Goal: Information Seeking & Learning: Learn about a topic

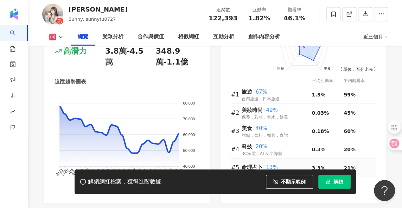
scroll to position [458, 0]
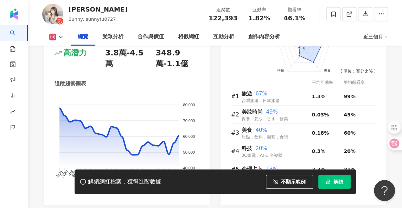
click at [133, 14] on div "涂又儀 Sunny, sunnytu0727 追蹤數 122,393 互動率 1.82% 觀看率 46.1%" at bounding box center [215, 14] width 374 height 28
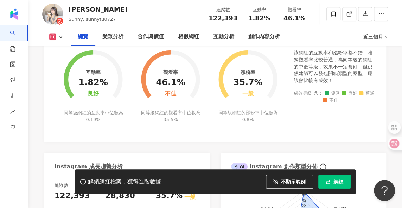
scroll to position [290, 0]
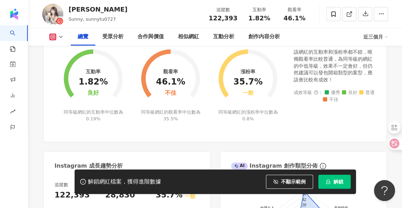
click at [44, 92] on div "互動率 1.82% 良好 同等級網紅的互動率中位數為 0.19% 觀看率 46.1% 不佳 同等級網紅的觀看率中位數為 35.5% 漲粉率 35.7% 一般 …" at bounding box center [215, 92] width 342 height 100
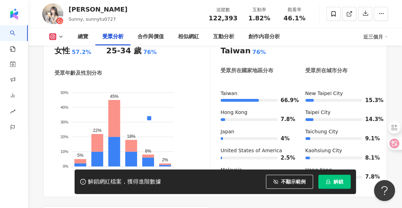
scroll to position [678, 0]
click at [382, 40] on div "近三個月" at bounding box center [375, 36] width 25 height 11
click at [382, 52] on link "近三個月" at bounding box center [381, 53] width 25 height 8
click at [329, 34] on div "總覽 受眾分析 合作與價值 相似網紅 互動分析 創作內容分析" at bounding box center [217, 37] width 293 height 18
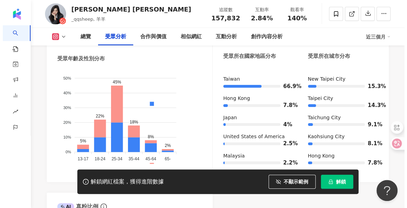
scroll to position [686, 0]
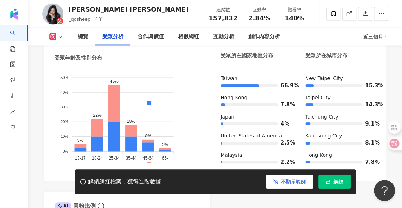
click at [295, 184] on span "不顯示範例" at bounding box center [293, 182] width 25 height 6
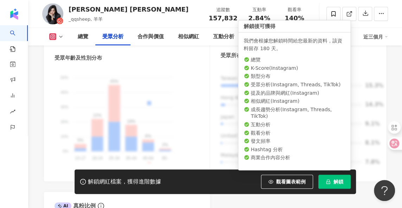
click at [270, 85] on li "受眾分析 ( Instagram, Threads, TikTok )" at bounding box center [294, 85] width 101 height 7
click at [335, 183] on span "解鎖" at bounding box center [338, 182] width 10 height 6
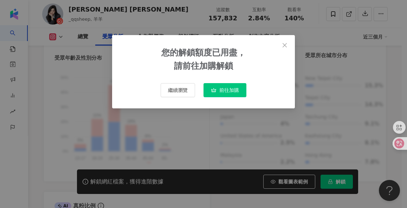
click at [230, 89] on span "前往加購" at bounding box center [229, 91] width 20 height 6
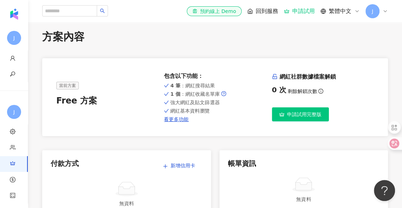
scroll to position [7, 0]
click at [304, 116] on span "申請試用完整版" at bounding box center [304, 114] width 34 height 6
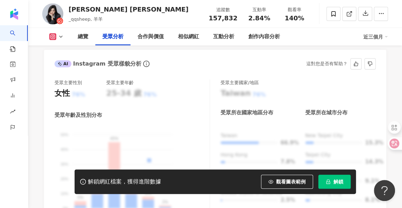
scroll to position [674, 0]
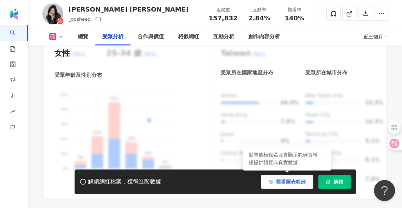
click at [290, 184] on span "觀看圖表範例" at bounding box center [291, 182] width 30 height 6
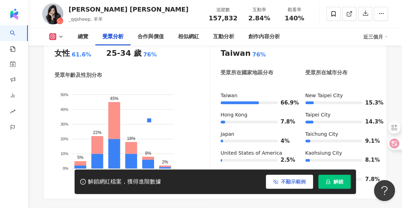
click at [291, 181] on span "不顯示範例" at bounding box center [293, 182] width 25 height 6
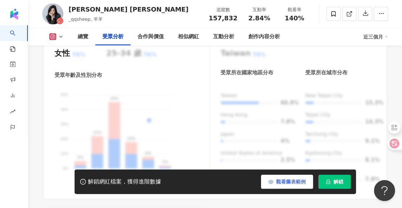
click at [291, 181] on span "觀看圖表範例" at bounding box center [291, 182] width 30 height 6
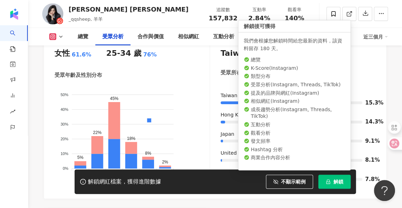
click at [334, 180] on span "解鎖" at bounding box center [338, 182] width 10 height 6
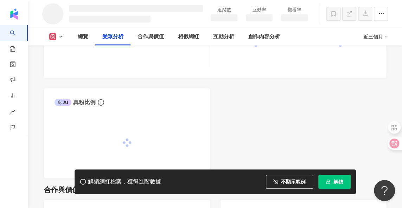
scroll to position [598, 0]
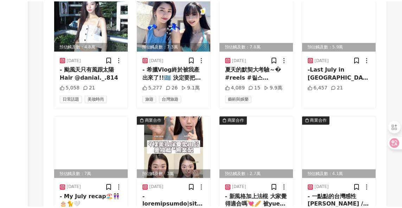
scroll to position [2581, 0]
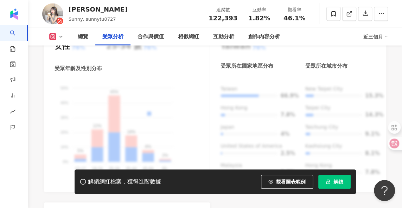
scroll to position [687, 0]
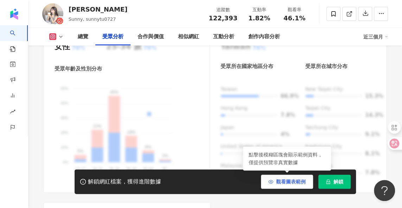
click at [284, 181] on span "觀看圖表範例" at bounding box center [291, 182] width 30 height 6
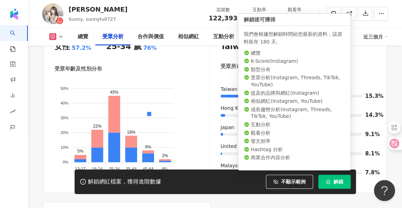
click at [337, 182] on span "解鎖" at bounding box center [338, 182] width 10 height 6
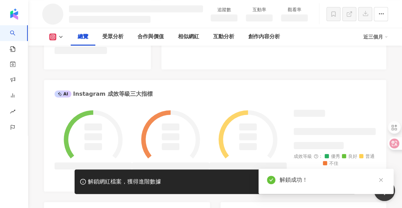
scroll to position [232, 0]
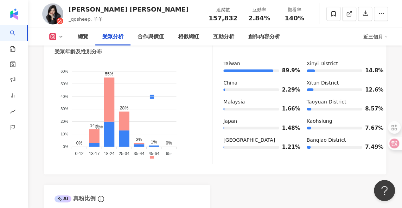
scroll to position [735, 0]
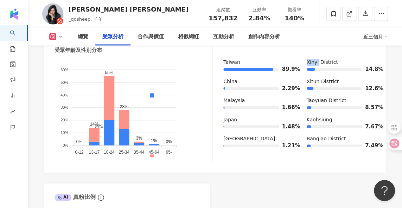
drag, startPoint x: 317, startPoint y: 62, endPoint x: 305, endPoint y: 62, distance: 12.3
click at [305, 62] on div "Taiwan 89.9% China 2.29% Malaysia 1.66% Japan 1.48% Brazil 1.21% Xinyi District…" at bounding box center [299, 107] width 152 height 96
copy div "Xinyi"
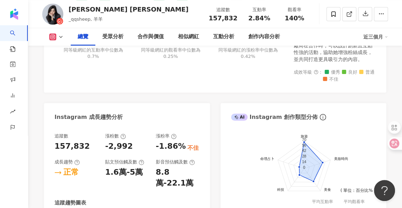
scroll to position [366, 0]
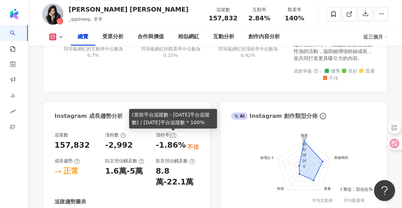
drag, startPoint x: 169, startPoint y: 135, endPoint x: 174, endPoint y: 135, distance: 4.2
click at [174, 135] on div "漲粉率" at bounding box center [166, 135] width 21 height 6
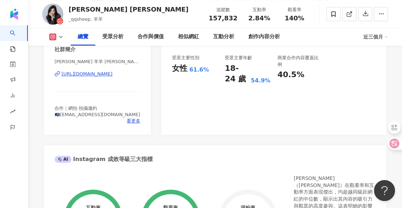
scroll to position [0, 0]
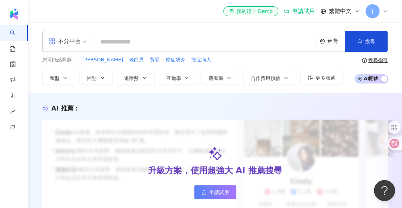
click at [156, 43] on input "search" at bounding box center [205, 42] width 217 height 13
paste input "*****"
type input "*****"
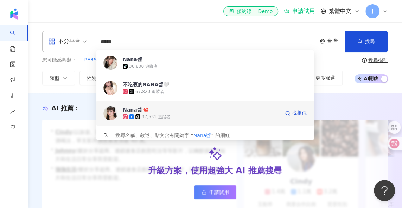
click at [158, 113] on span "Nana醬" at bounding box center [201, 110] width 157 height 7
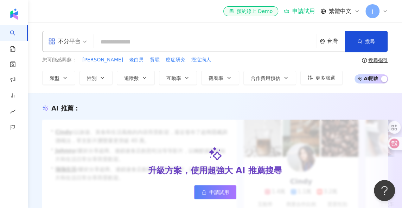
click at [131, 40] on input "search" at bounding box center [205, 42] width 217 height 13
paste input "*****"
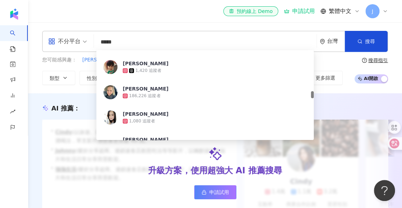
scroll to position [598, 0]
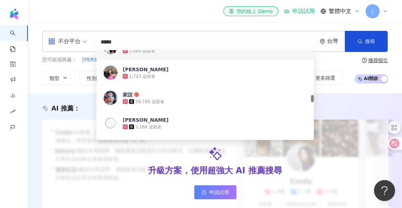
click at [150, 19] on div "el-icon-cs 預約線上 Demo 申請試用 繁體中文 J" at bounding box center [215, 11] width 346 height 23
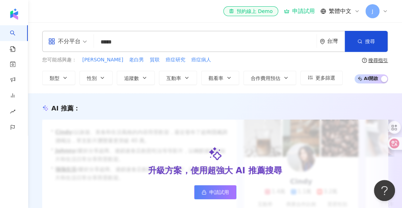
click at [269, 37] on input "*****" at bounding box center [205, 42] width 217 height 13
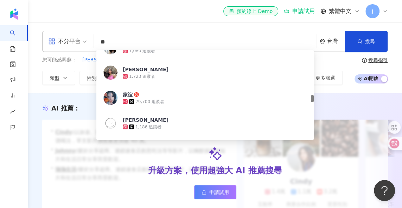
type input "*"
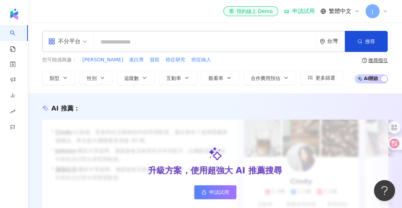
click at [137, 24] on div "不分平台 台灣 搜尋 309cdad9-b36e-4d88-b176-8927a9df859d Joyce 1,080 追蹤者 Joyce 1,723 追蹤者…" at bounding box center [215, 58] width 374 height 71
click at [153, 43] on input "search" at bounding box center [205, 42] width 217 height 13
paste input "***"
type input "***"
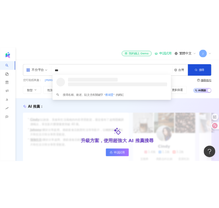
scroll to position [0, 0]
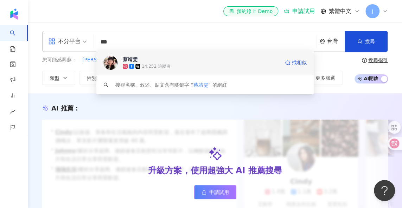
click at [108, 64] on img at bounding box center [110, 63] width 14 height 14
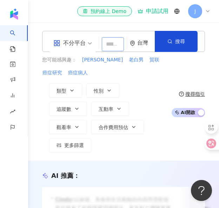
click at [111, 46] on input "search" at bounding box center [113, 44] width 22 height 14
paste input "******"
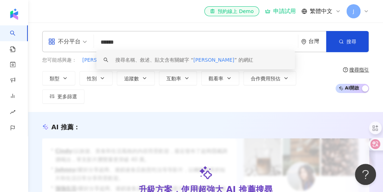
click at [145, 44] on input "******" at bounding box center [196, 42] width 198 height 13
drag, startPoint x: 113, startPoint y: 42, endPoint x: 144, endPoint y: 45, distance: 31.4
click at [144, 45] on input "******" at bounding box center [196, 42] width 198 height 13
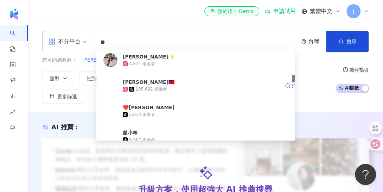
scroll to position [316, 0]
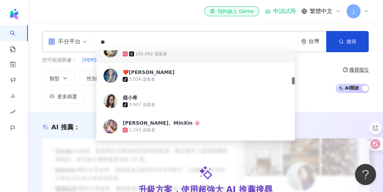
click at [126, 40] on input "**" at bounding box center [196, 42] width 198 height 13
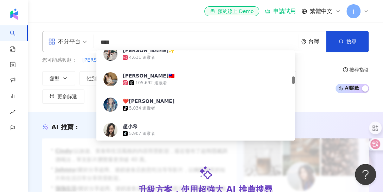
scroll to position [0, 0]
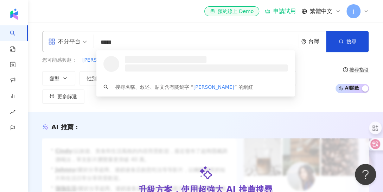
type input "******"
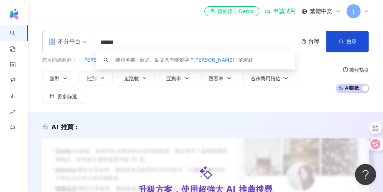
click at [131, 49] on input "******" at bounding box center [196, 42] width 198 height 13
click at [133, 47] on input "******" at bounding box center [196, 42] width 198 height 13
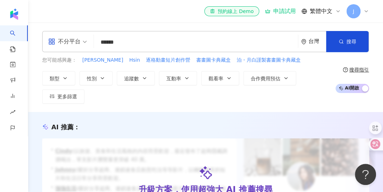
drag, startPoint x: 131, startPoint y: 42, endPoint x: 83, endPoint y: 34, distance: 49.1
click at [83, 34] on div "不分平台 小希 Hsi ****** 台灣 搜尋 keyword 搜尋名稱、敘述、貼文含有關鍵字 “ 小希 Hsi ” 的網紅" at bounding box center [205, 41] width 327 height 21
click at [111, 42] on input "search" at bounding box center [196, 42] width 198 height 13
paste input "**********"
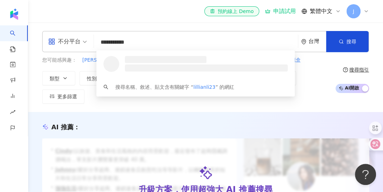
click at [129, 43] on input "**********" at bounding box center [196, 42] width 198 height 13
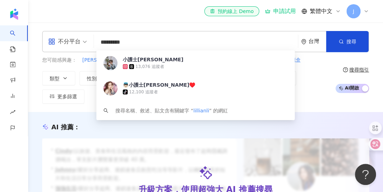
type input "********"
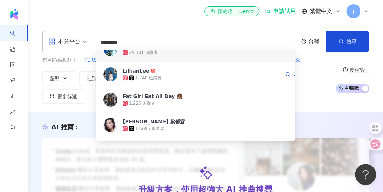
scroll to position [176, 0]
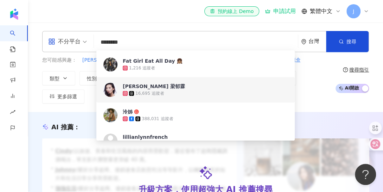
drag, startPoint x: 171, startPoint y: 86, endPoint x: 146, endPoint y: 92, distance: 25.7
click at [146, 92] on div "16,695 追蹤者" at bounding box center [149, 93] width 29 height 6
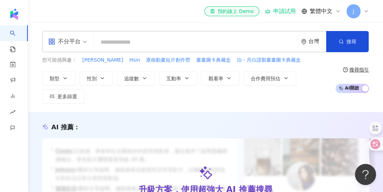
click at [128, 46] on input "search" at bounding box center [196, 42] width 198 height 13
click at [113, 42] on input "search" at bounding box center [196, 42] width 198 height 13
paste input "**********"
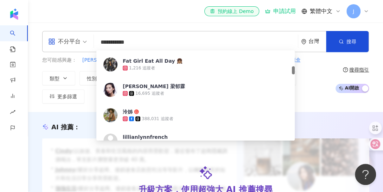
scroll to position [0, 0]
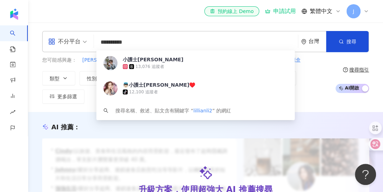
type input "*********"
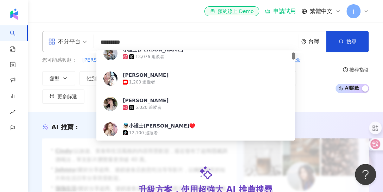
scroll to position [70, 0]
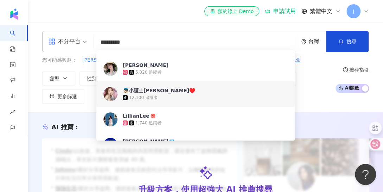
click at [142, 92] on div "👼🏻小護士莉莉安♥️" at bounding box center [159, 90] width 72 height 7
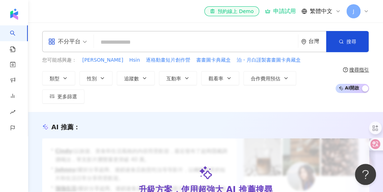
click at [139, 41] on input "search" at bounding box center [196, 42] width 198 height 13
paste input "**********"
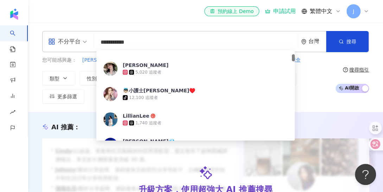
scroll to position [0, 0]
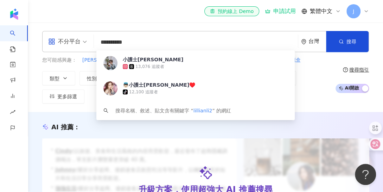
type input "*********"
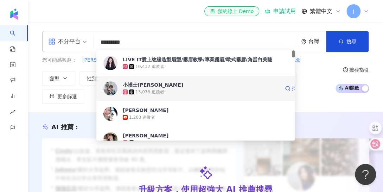
click at [136, 90] on div "13,076 追蹤者" at bounding box center [149, 92] width 29 height 6
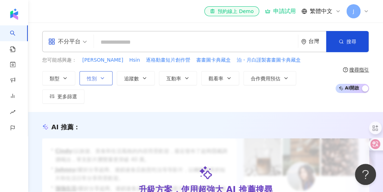
click at [105, 77] on button "性別" at bounding box center [95, 78] width 33 height 14
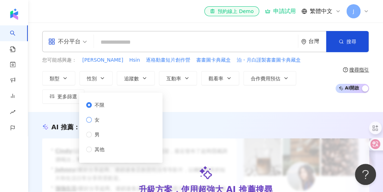
click at [100, 119] on span "女" at bounding box center [97, 120] width 11 height 8
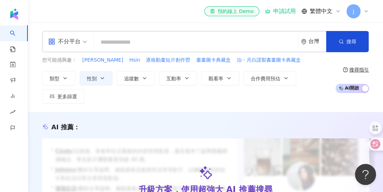
click at [223, 98] on div "類型 性別 追蹤數 互動率 觀看率 合作費用預估 更多篩選 不限 女 男 其他" at bounding box center [186, 87] width 289 height 32
click at [69, 76] on button "類型" at bounding box center [58, 78] width 33 height 14
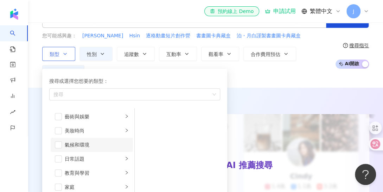
scroll to position [35, 0]
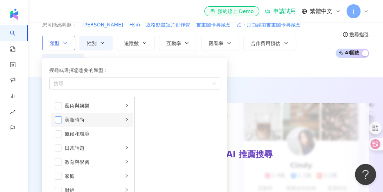
click at [60, 119] on span "button" at bounding box center [58, 119] width 7 height 7
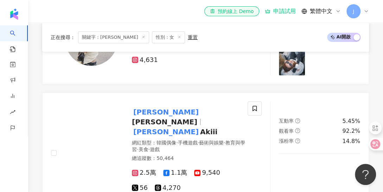
scroll to position [949, 0]
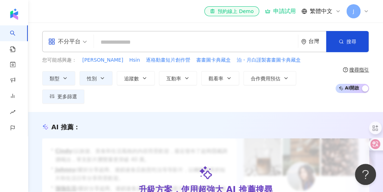
click at [119, 44] on input "search" at bounding box center [196, 42] width 198 height 13
paste input "*******"
type input "*******"
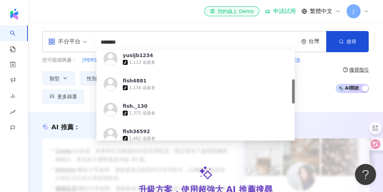
scroll to position [141, 0]
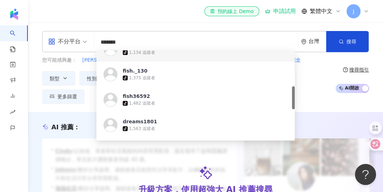
click at [145, 40] on input "*******" at bounding box center [196, 42] width 198 height 13
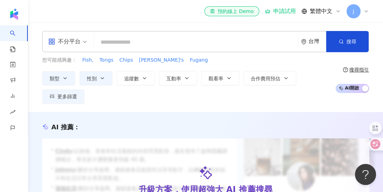
click at [134, 41] on input "search" at bounding box center [196, 42] width 198 height 13
paste input "*******"
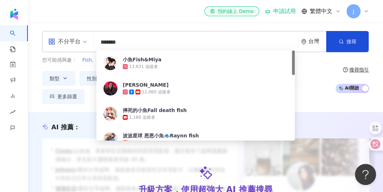
click at [172, 42] on input "*******" at bounding box center [196, 42] width 198 height 13
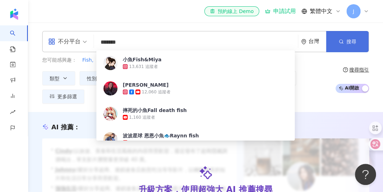
type input "*******"
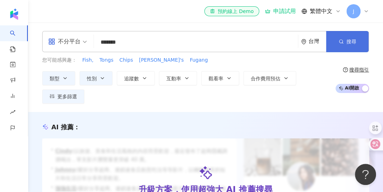
click at [344, 42] on button "搜尋" at bounding box center [347, 41] width 43 height 21
click at [346, 45] on button "搜尋" at bounding box center [347, 41] width 43 height 21
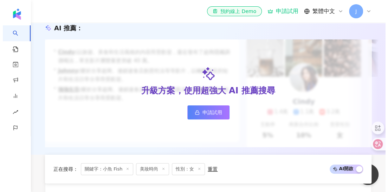
scroll to position [35, 0]
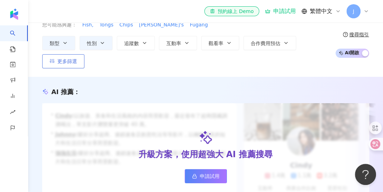
click at [66, 58] on span "更多篩選" at bounding box center [67, 61] width 20 height 6
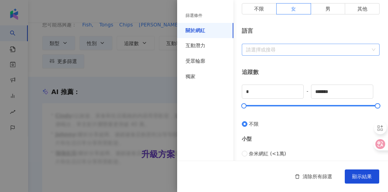
scroll to position [141, 0]
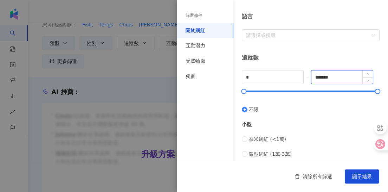
click at [335, 76] on input "*******" at bounding box center [342, 76] width 61 height 13
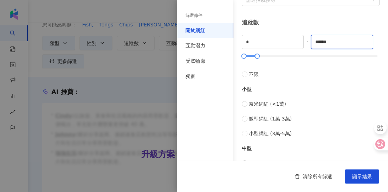
scroll to position [211, 0]
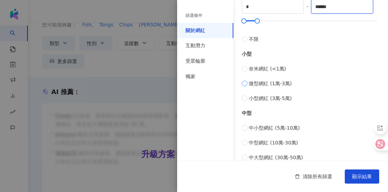
type input "******"
click at [269, 81] on span "微型網紅 (1萬-3萬)" at bounding box center [270, 83] width 43 height 8
type input "*****"
click at [268, 95] on span "小型網紅 (3萬-5萬)" at bounding box center [270, 98] width 43 height 8
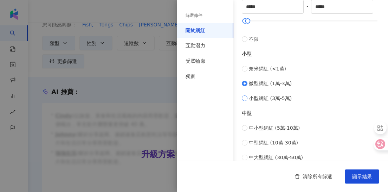
type input "*****"
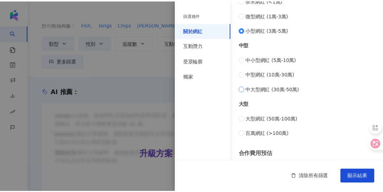
scroll to position [338, 0]
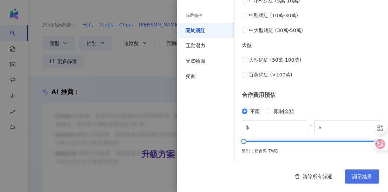
click at [360, 173] on span "顯示結果" at bounding box center [362, 176] width 20 height 6
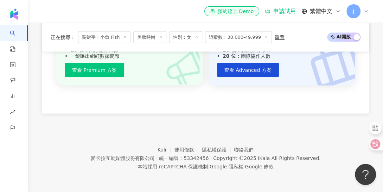
scroll to position [1763, 0]
click at [333, 136] on footer "Kolr 使用條款 隱私權保護 聯絡我們 愛卡拉互動媒體股份有限公司 | 統一編號：53342456 | Copyright © 2025 iKala All…" at bounding box center [205, 153] width 355 height 78
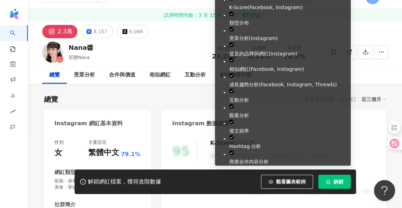
click at [335, 182] on span "解鎖" at bounding box center [338, 182] width 10 height 6
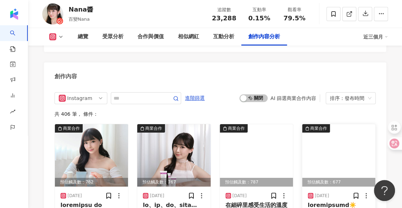
scroll to position [2247, 0]
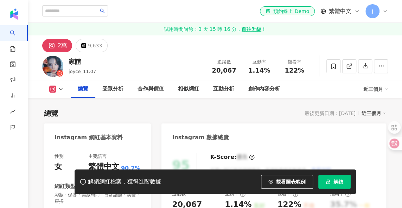
scroll to position [56, 0]
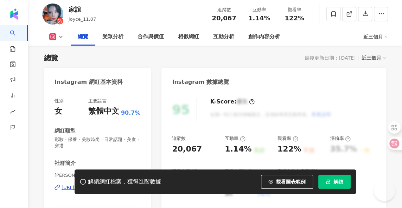
click at [340, 183] on span "解鎖" at bounding box center [338, 182] width 10 height 6
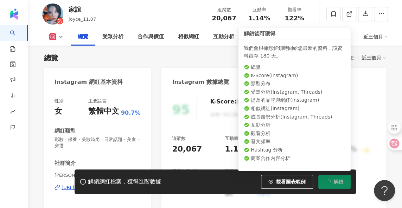
scroll to position [0, 0]
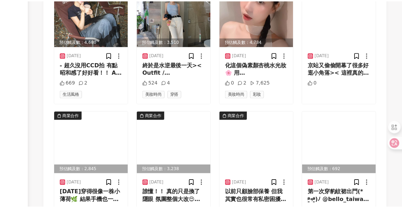
scroll to position [2589, 0]
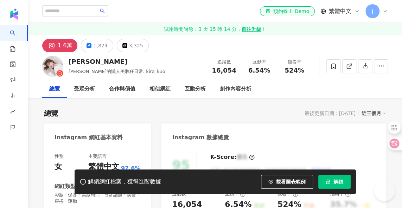
click at [334, 181] on span "解鎖" at bounding box center [338, 182] width 10 height 6
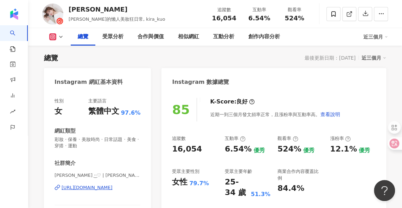
click at [238, 62] on div "總覽 最後更新日期：2025/8/28 近三個月" at bounding box center [215, 58] width 342 height 10
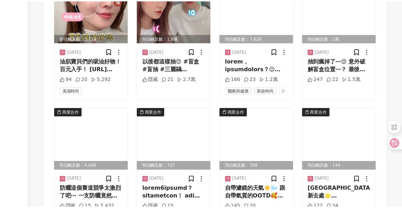
scroll to position [2596, 0]
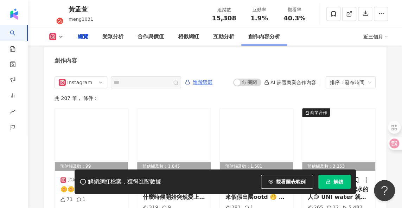
scroll to position [56, 0]
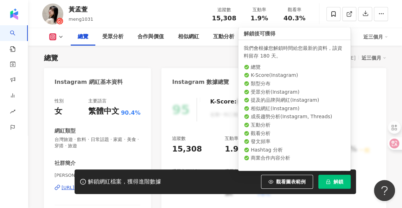
click at [335, 180] on span "解鎖" at bounding box center [338, 182] width 10 height 6
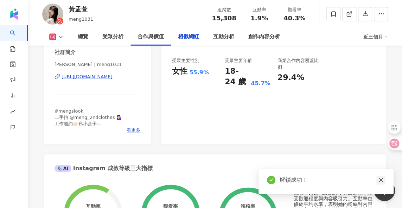
scroll to position [1354, 0]
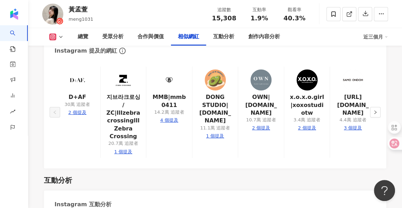
click at [381, 208] on icon "close" at bounding box center [381, 212] width 4 height 4
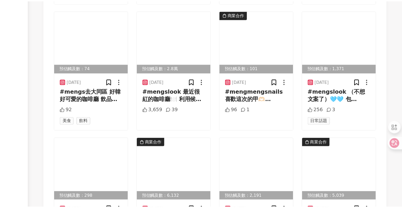
scroll to position [2576, 0]
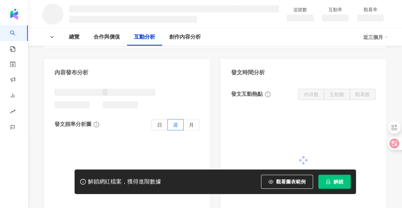
scroll to position [1012, 0]
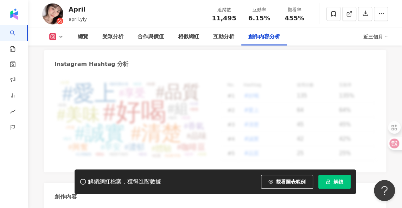
scroll to position [2024, 0]
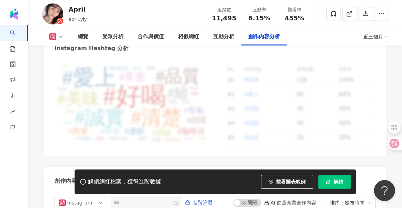
click at [324, 184] on button "解鎖" at bounding box center [334, 182] width 32 height 14
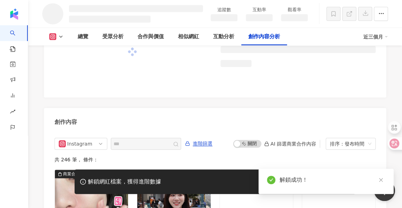
scroll to position [1830, 0]
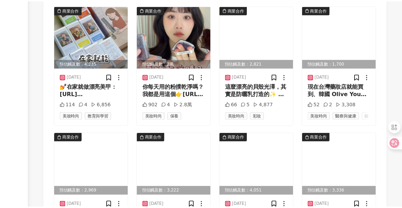
scroll to position [2605, 0]
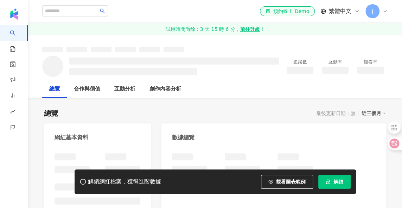
click at [338, 179] on span "解鎖" at bounding box center [338, 182] width 10 height 6
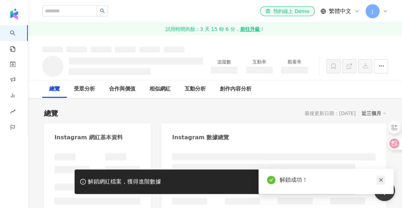
click at [382, 182] on icon "close" at bounding box center [380, 180] width 5 height 5
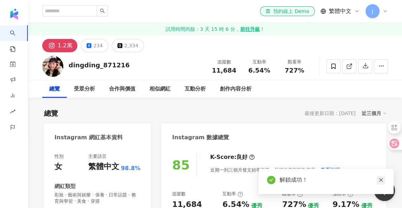
click at [381, 181] on icon "close" at bounding box center [380, 180] width 5 height 5
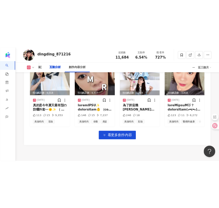
scroll to position [2552, 0]
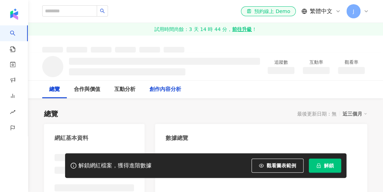
click at [163, 88] on div "創作內容分析" at bounding box center [165, 89] width 32 height 8
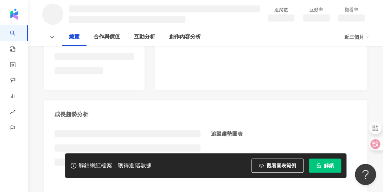
scroll to position [211, 0]
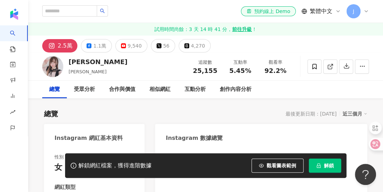
scroll to position [35, 0]
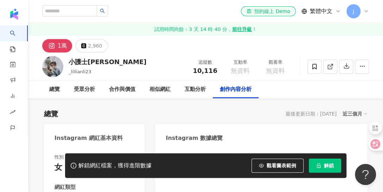
click at [293, 40] on div "1萬 2,960" at bounding box center [205, 44] width 355 height 17
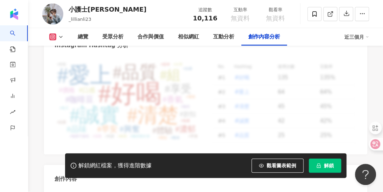
scroll to position [2039, 0]
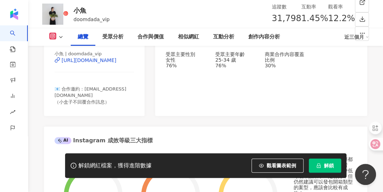
scroll to position [176, 0]
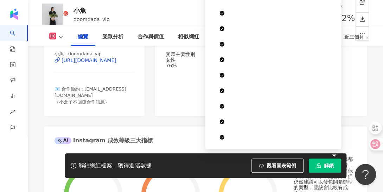
click at [329, 167] on span "解鎖" at bounding box center [329, 165] width 10 height 6
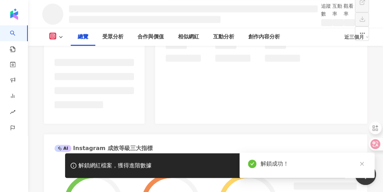
click at [360, 163] on icon "close" at bounding box center [361, 163] width 5 height 5
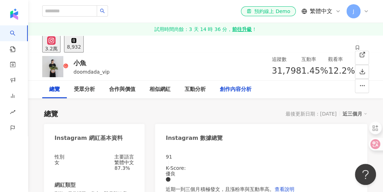
click at [231, 88] on div "創作內容分析" at bounding box center [236, 89] width 32 height 8
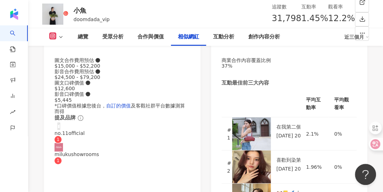
scroll to position [1172, 0]
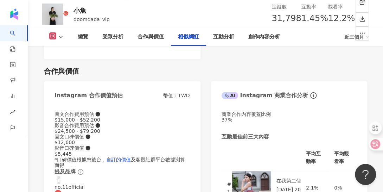
click at [265, 36] on div "創作內容分析" at bounding box center [264, 37] width 32 height 8
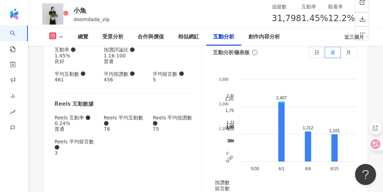
scroll to position [1889, 0]
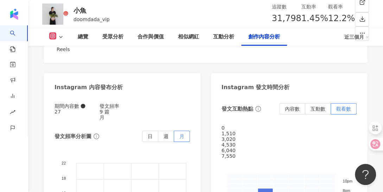
scroll to position [2030, 0]
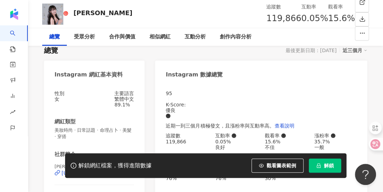
scroll to position [70, 0]
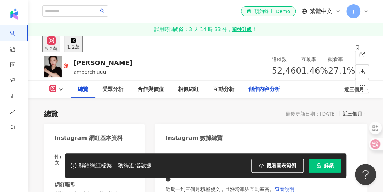
scroll to position [105, 0]
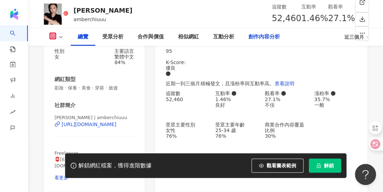
click at [263, 40] on div "創作內容分析" at bounding box center [264, 37] width 32 height 8
click at [265, 37] on div "創作內容分析" at bounding box center [264, 37] width 32 height 8
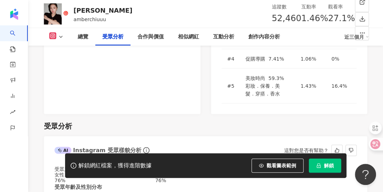
scroll to position [764, 0]
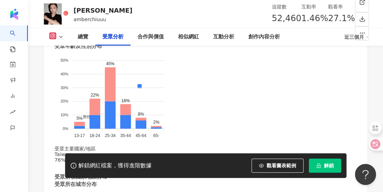
click at [328, 168] on span "解鎖" at bounding box center [329, 165] width 10 height 6
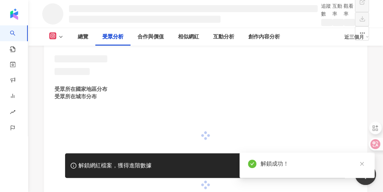
scroll to position [688, 0]
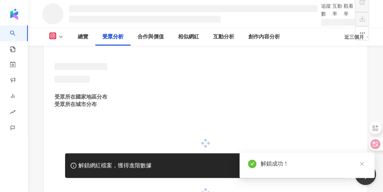
click at [363, 164] on icon "close" at bounding box center [361, 163] width 5 height 5
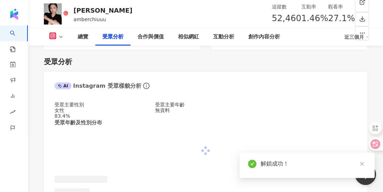
scroll to position [747, 0]
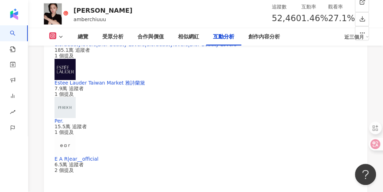
scroll to position [1693, 0]
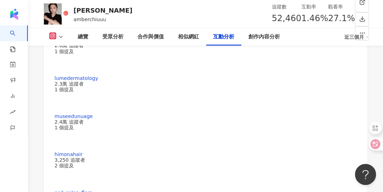
scroll to position [1904, 0]
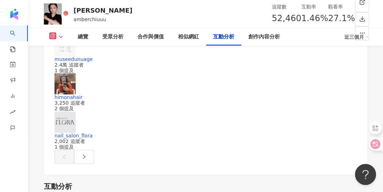
scroll to position [1939, 0]
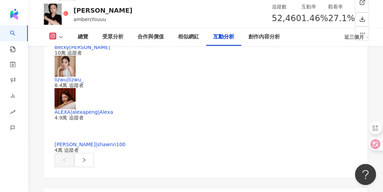
scroll to position [1517, 0]
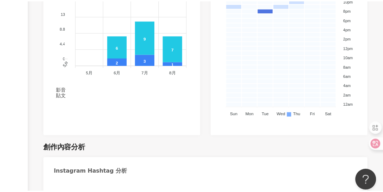
scroll to position [2660, 0]
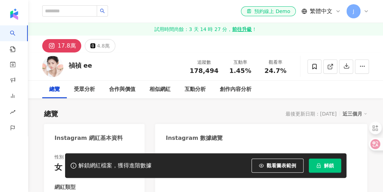
click at [331, 167] on span "解鎖" at bounding box center [329, 165] width 10 height 6
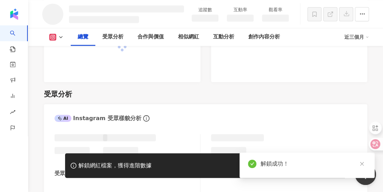
scroll to position [474, 0]
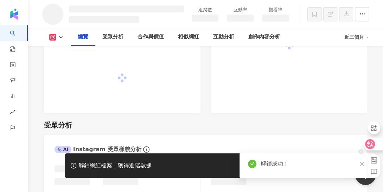
click at [361, 165] on div at bounding box center [370, 148] width 25 height 60
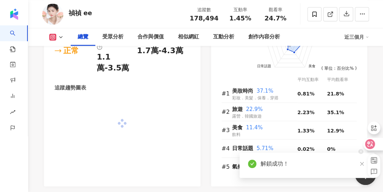
scroll to position [520, 0]
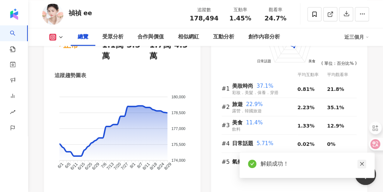
click at [361, 164] on icon "close" at bounding box center [362, 164] width 4 height 4
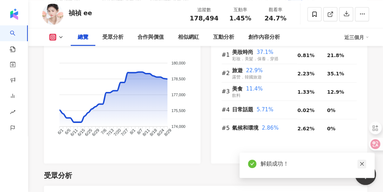
click at [361, 164] on icon "close" at bounding box center [362, 164] width 4 height 4
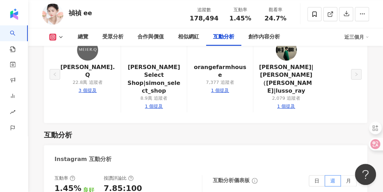
scroll to position [1427, 0]
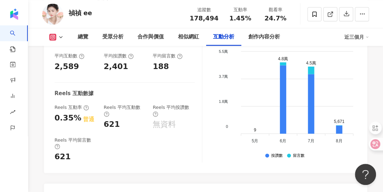
scroll to position [1638, 0]
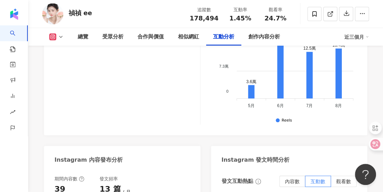
scroll to position [1849, 0]
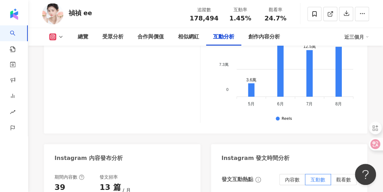
click at [347, 176] on span "觀看數" at bounding box center [343, 179] width 15 height 6
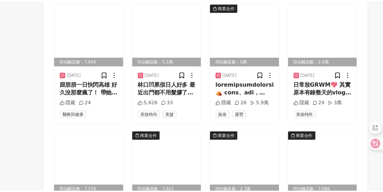
scroll to position [2627, 0]
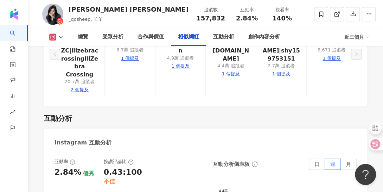
scroll to position [1427, 0]
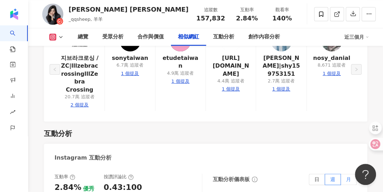
click at [353, 173] on label "月" at bounding box center [349, 178] width 16 height 11
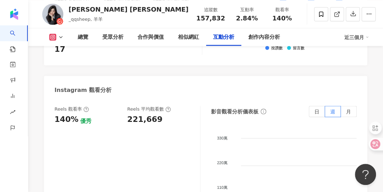
scroll to position [1708, 0]
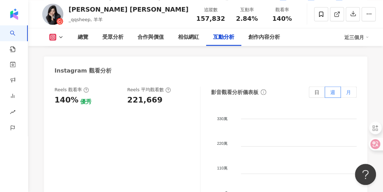
click at [349, 89] on span "月" at bounding box center [348, 92] width 5 height 6
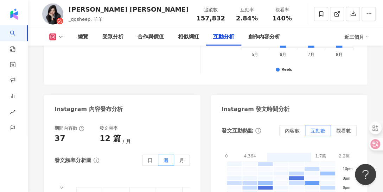
scroll to position [1849, 0]
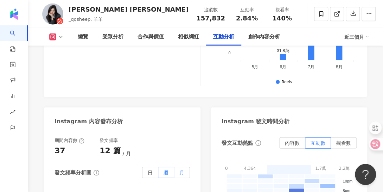
click at [181, 169] on span "月" at bounding box center [181, 172] width 5 height 6
drag, startPoint x: 349, startPoint y: 101, endPoint x: 343, endPoint y: 101, distance: 6.7
click at [349, 140] on span "觀看數" at bounding box center [343, 143] width 15 height 6
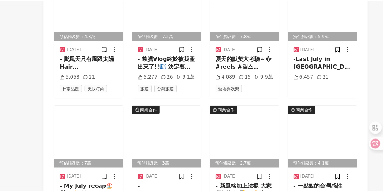
scroll to position [2622, 0]
